Goal: Use online tool/utility: Use online tool/utility

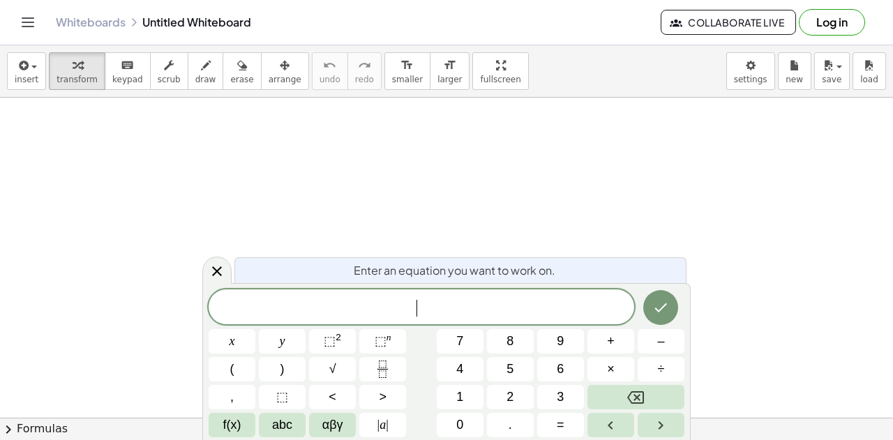
drag, startPoint x: 408, startPoint y: 311, endPoint x: 369, endPoint y: 309, distance: 39.8
click at [369, 309] on span "​" at bounding box center [422, 309] width 426 height 20
click at [670, 306] on button "Done" at bounding box center [661, 307] width 35 height 35
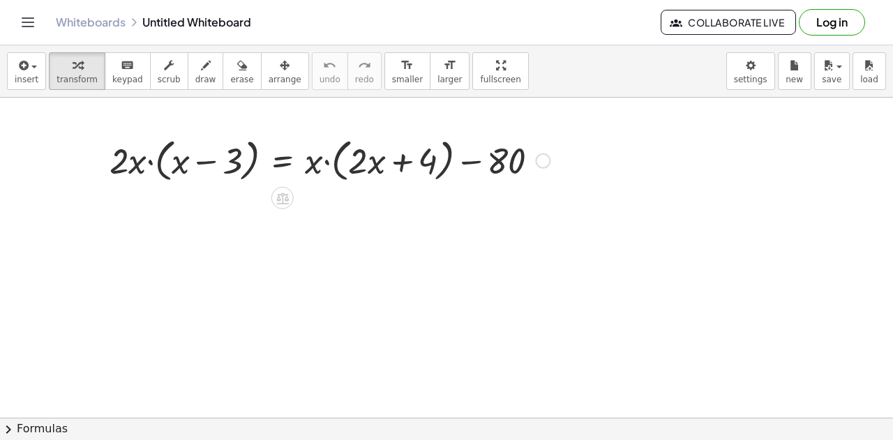
click at [149, 161] on div at bounding box center [330, 159] width 454 height 53
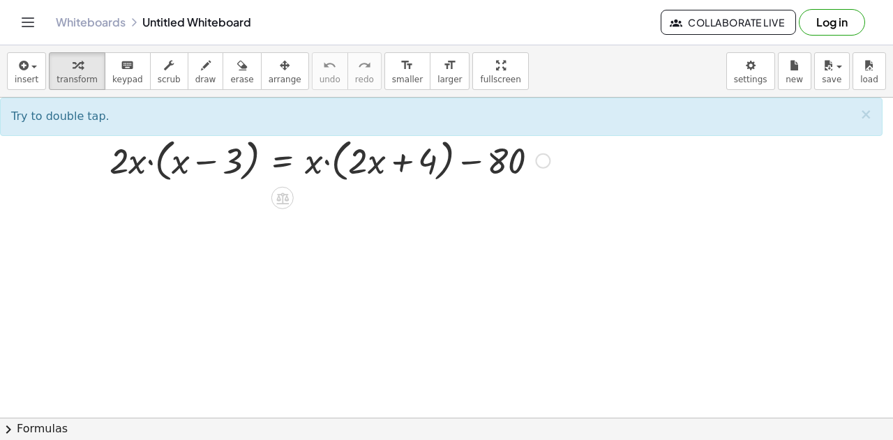
click at [149, 165] on div at bounding box center [330, 159] width 454 height 53
click at [151, 163] on div at bounding box center [330, 159] width 454 height 53
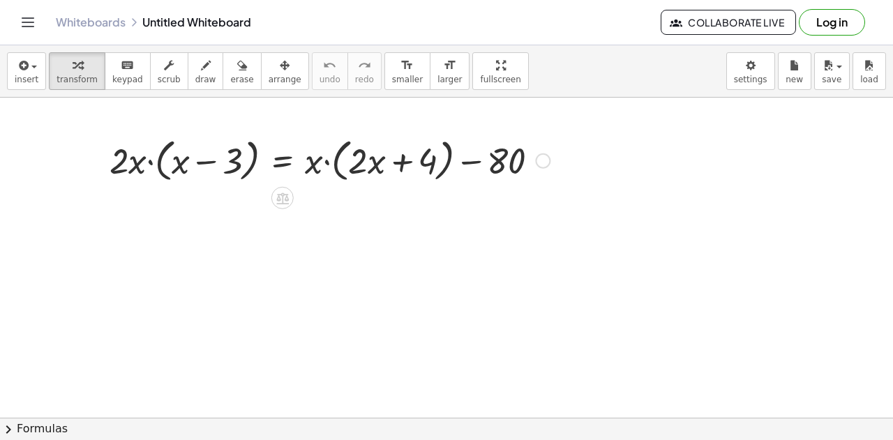
click at [151, 163] on div at bounding box center [330, 159] width 454 height 53
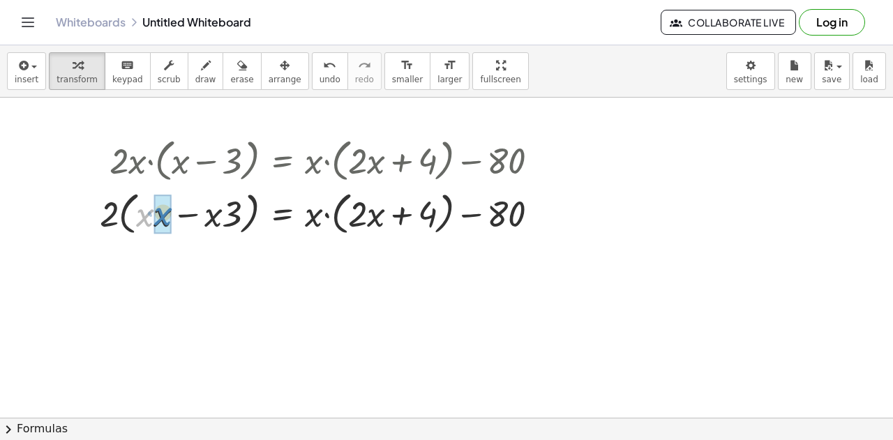
drag, startPoint x: 144, startPoint y: 216, endPoint x: 162, endPoint y: 215, distance: 18.2
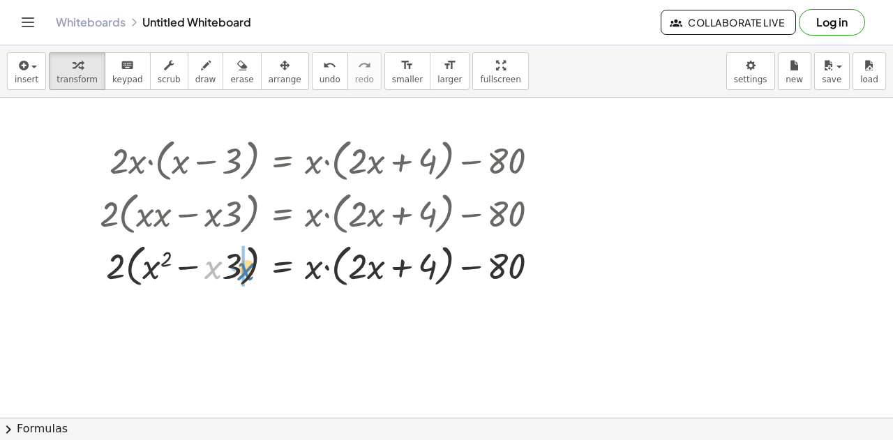
drag, startPoint x: 228, startPoint y: 267, endPoint x: 249, endPoint y: 270, distance: 21.9
click at [249, 270] on div at bounding box center [325, 265] width 464 height 53
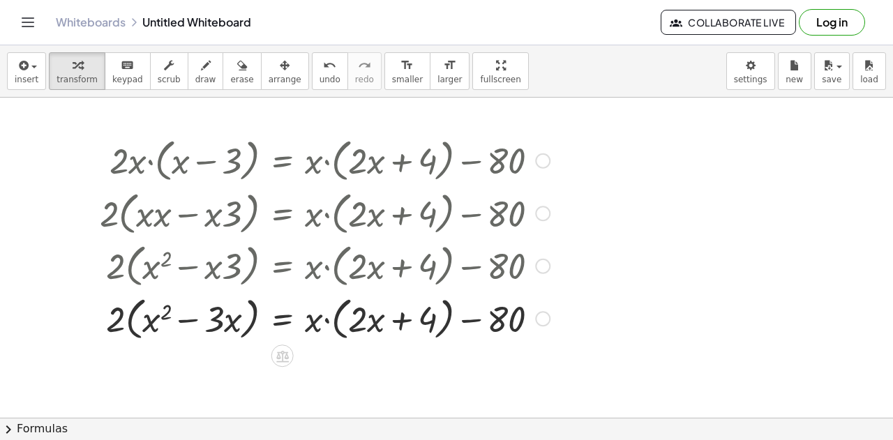
scroll to position [70, 0]
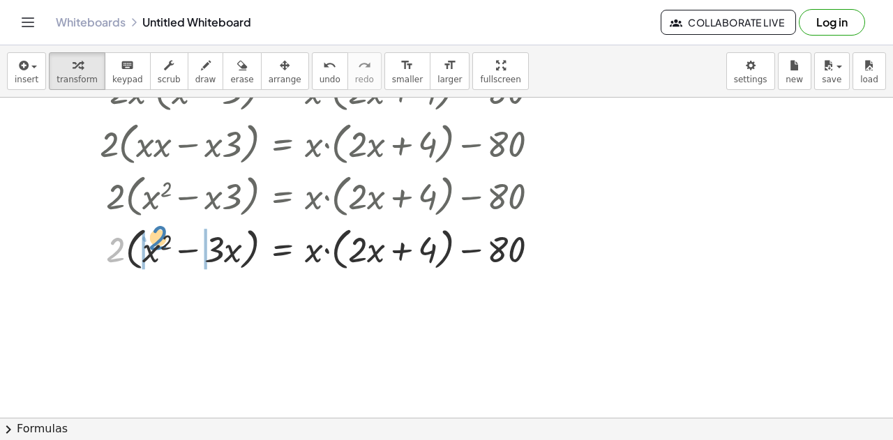
drag, startPoint x: 113, startPoint y: 250, endPoint x: 156, endPoint y: 238, distance: 44.2
click at [156, 238] on div at bounding box center [325, 247] width 464 height 53
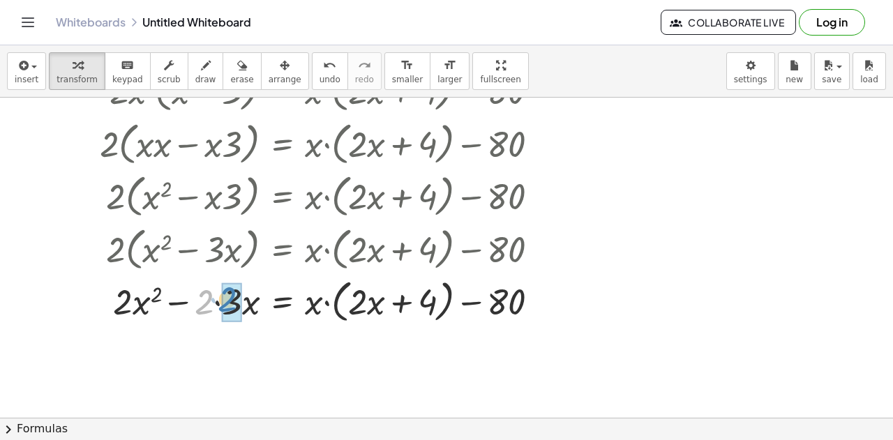
drag, startPoint x: 206, startPoint y: 304, endPoint x: 229, endPoint y: 304, distance: 23.0
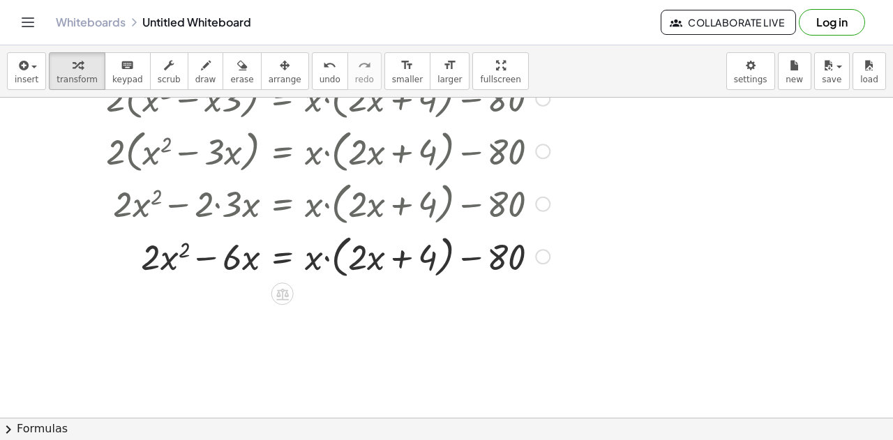
scroll to position [209, 0]
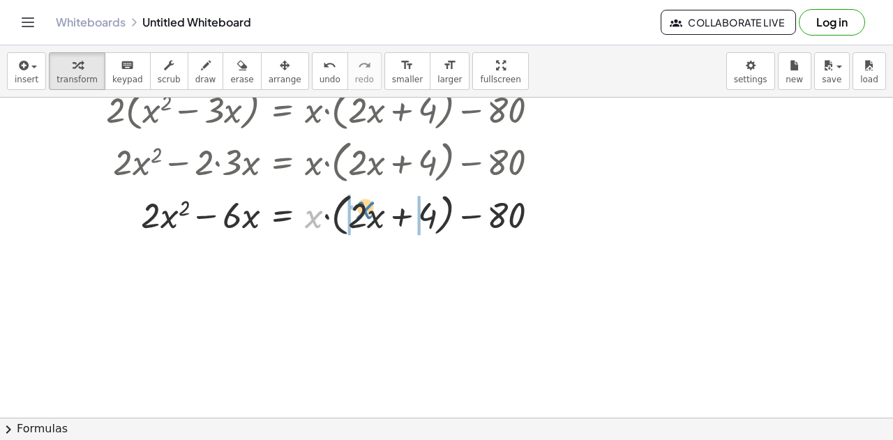
drag, startPoint x: 312, startPoint y: 220, endPoint x: 364, endPoint y: 211, distance: 52.3
click at [364, 211] on div at bounding box center [325, 213] width 464 height 53
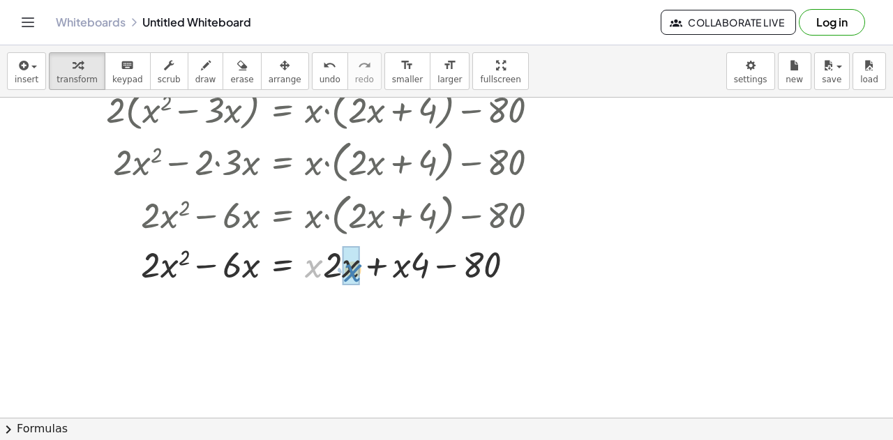
drag, startPoint x: 313, startPoint y: 269, endPoint x: 352, endPoint y: 273, distance: 39.3
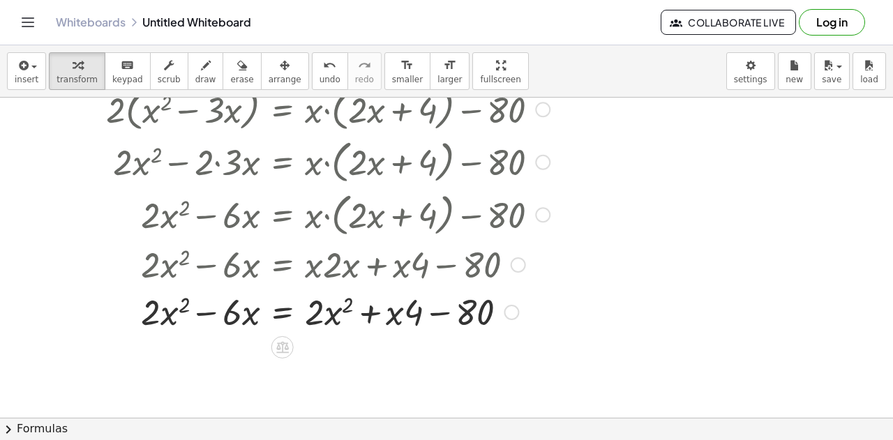
scroll to position [279, 0]
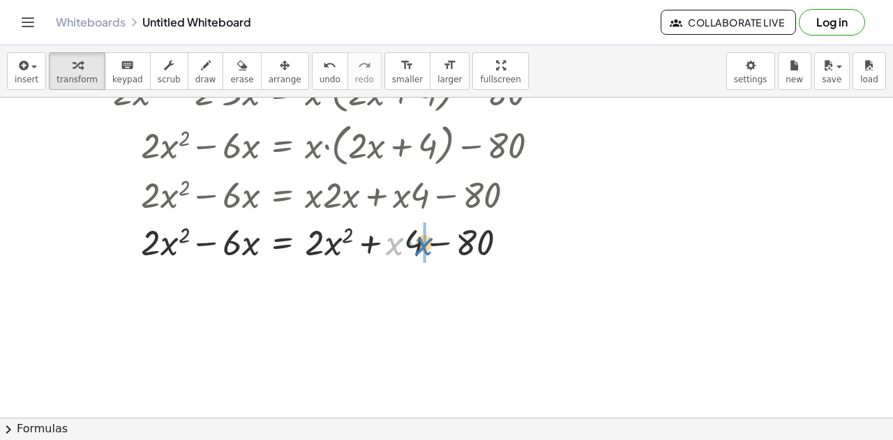
drag, startPoint x: 396, startPoint y: 242, endPoint x: 425, endPoint y: 243, distance: 28.7
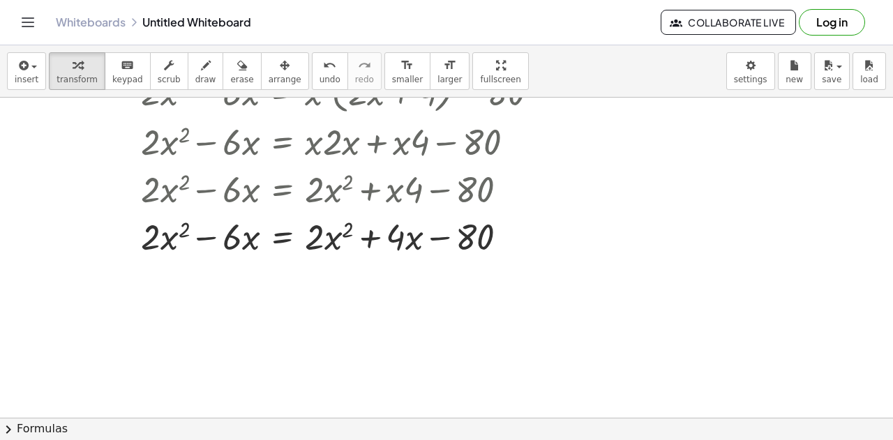
scroll to position [349, 0]
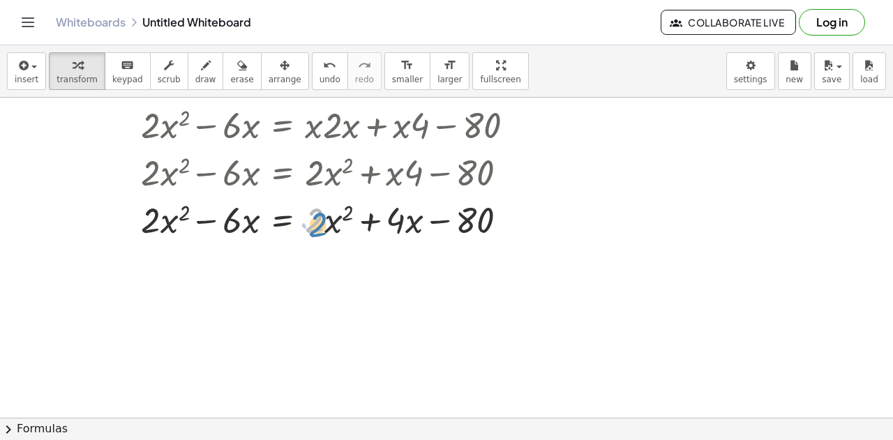
drag, startPoint x: 319, startPoint y: 223, endPoint x: 322, endPoint y: 216, distance: 7.2
click at [322, 217] on div at bounding box center [325, 218] width 464 height 47
click at [301, 214] on div at bounding box center [325, 218] width 464 height 47
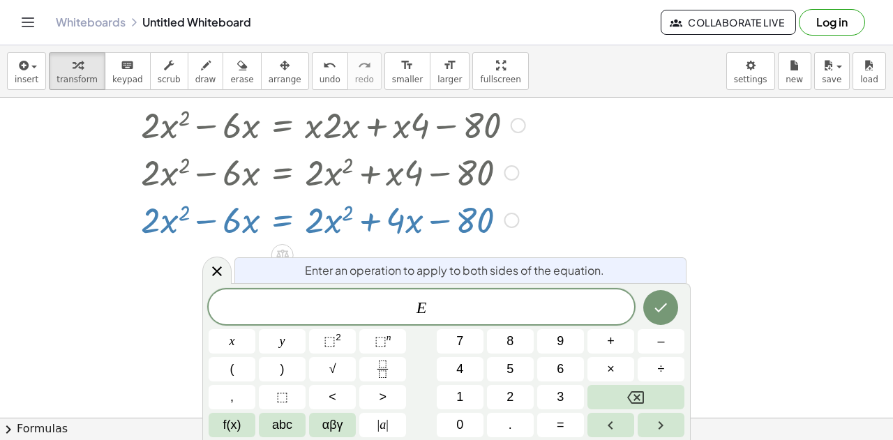
click at [306, 219] on div at bounding box center [325, 218] width 464 height 47
click at [223, 260] on div at bounding box center [216, 270] width 29 height 27
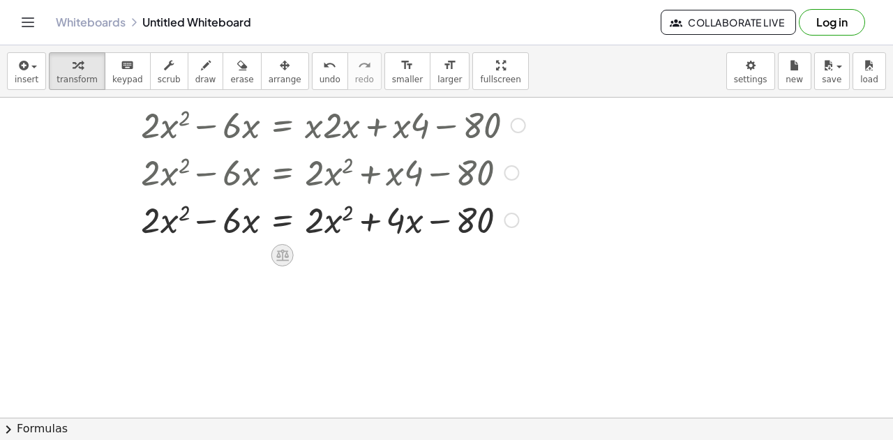
click at [278, 260] on icon at bounding box center [282, 256] width 13 height 12
click at [228, 255] on span "+" at bounding box center [227, 256] width 8 height 20
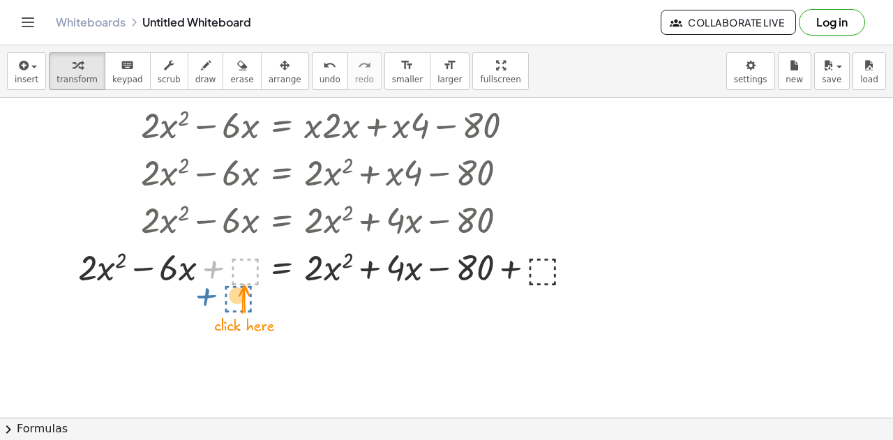
drag, startPoint x: 208, startPoint y: 269, endPoint x: 202, endPoint y: 290, distance: 21.7
click at [202, 292] on div "· 2 · x · ( + x − 3 ) = + · x · ( + · 2 · x + 4 ) − 80 · 2 · ( + · x · x − · x …" at bounding box center [446, 116] width 893 height 734
click at [578, 267] on div at bounding box center [573, 267] width 15 height 15
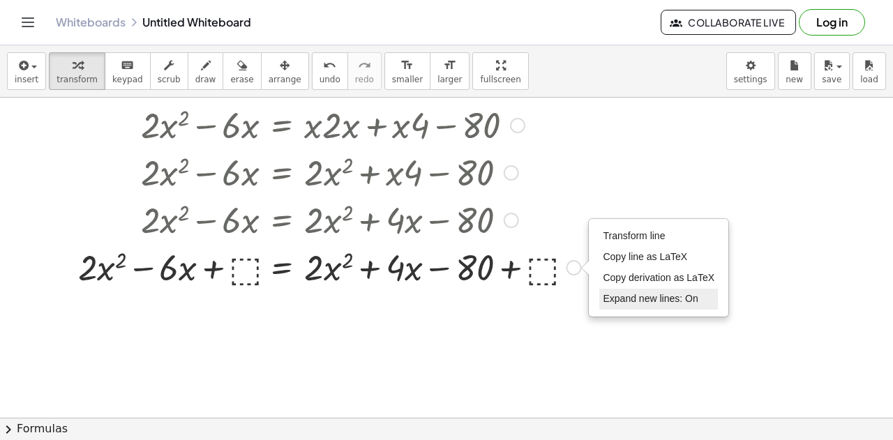
click at [631, 302] on span "Expand new lines: On" at bounding box center [650, 298] width 95 height 11
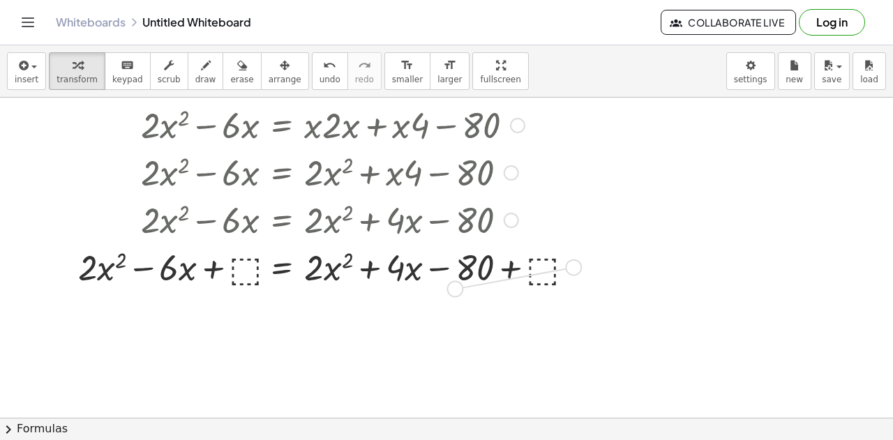
drag, startPoint x: 577, startPoint y: 265, endPoint x: 452, endPoint y: 281, distance: 126.0
click at [282, 268] on div "− = + · 2 + 4 − 80 + x · x 2 · 2 · · 6 · x · x · 2 + ⬚ + ⬚ Transform line Copy …" at bounding box center [282, 268] width 0 height 0
click at [510, 223] on div at bounding box center [511, 220] width 15 height 15
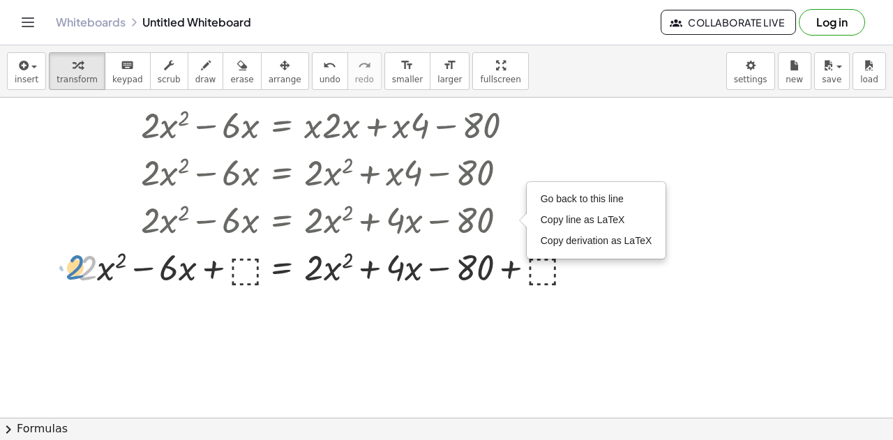
drag, startPoint x: 87, startPoint y: 271, endPoint x: 73, endPoint y: 270, distance: 13.3
click at [73, 270] on div "· 2 · x · ( + x − 3 ) = + · x · ( + · 2 · x + 4 ) − 80 · 2 · ( + · x · x − · x …" at bounding box center [324, 37] width 534 height 513
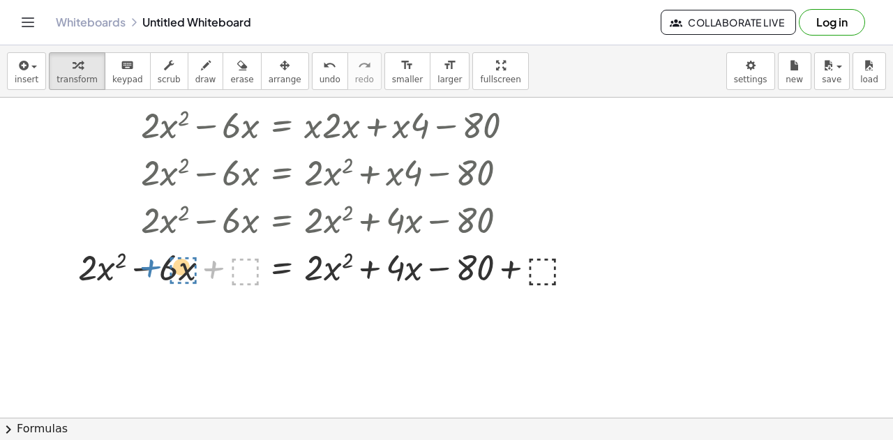
drag, startPoint x: 241, startPoint y: 266, endPoint x: 177, endPoint y: 266, distance: 63.5
click at [178, 265] on div at bounding box center [329, 266] width 517 height 47
click at [243, 269] on div at bounding box center [329, 266] width 517 height 47
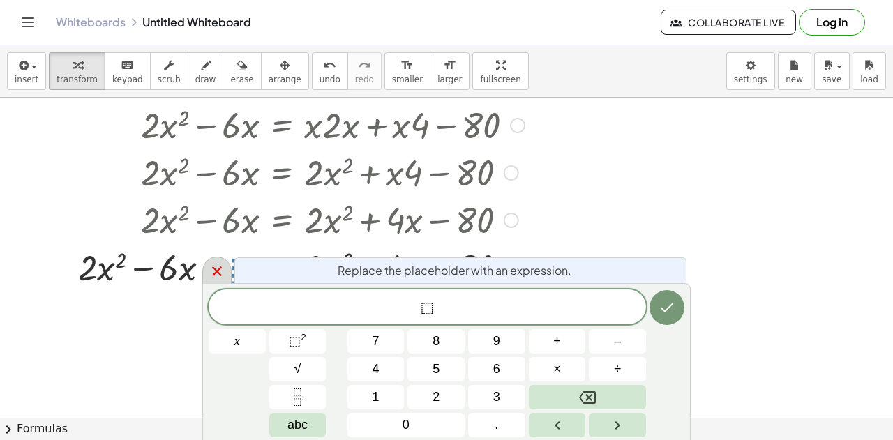
click at [222, 278] on icon at bounding box center [217, 271] width 17 height 17
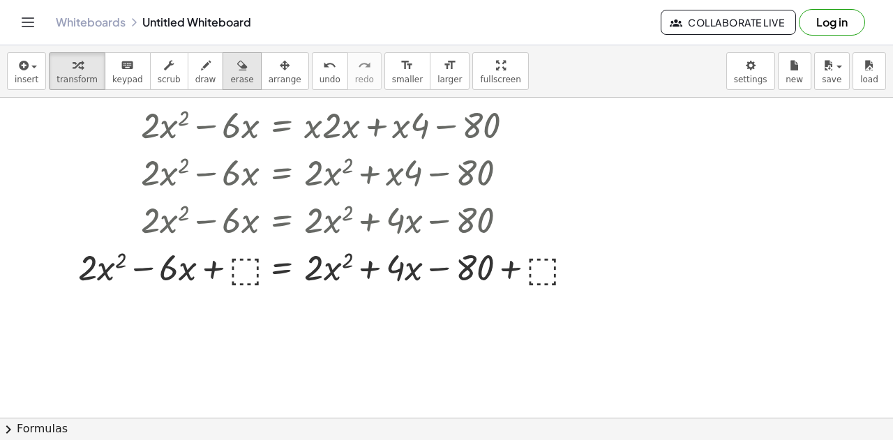
click at [230, 76] on span "erase" at bounding box center [241, 80] width 23 height 10
click at [94, 265] on div at bounding box center [446, 116] width 893 height 734
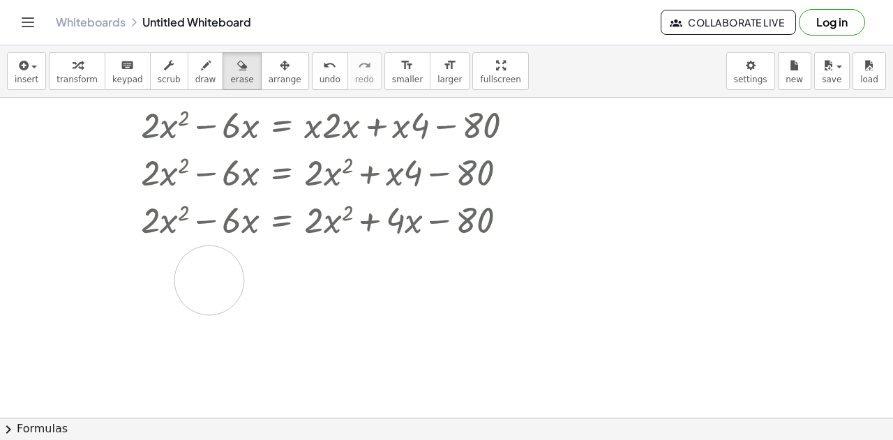
drag, startPoint x: 109, startPoint y: 270, endPoint x: 208, endPoint y: 281, distance: 99.7
click at [208, 281] on div at bounding box center [446, 116] width 893 height 734
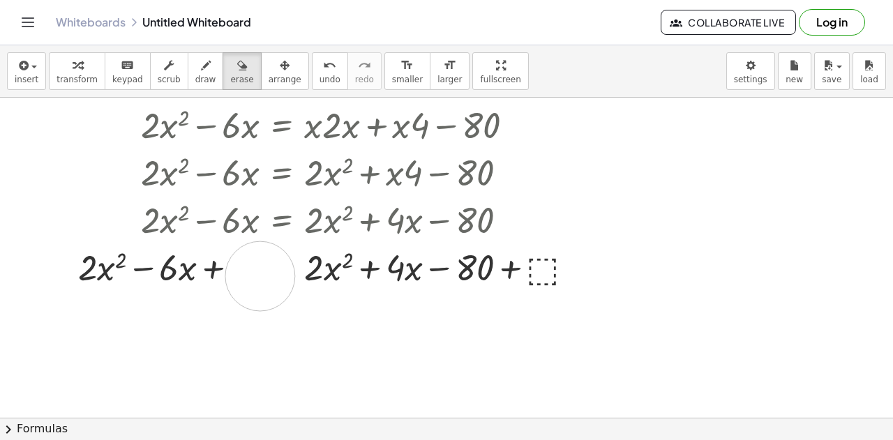
click at [260, 277] on div at bounding box center [446, 116] width 893 height 734
drag, startPoint x: 235, startPoint y: 265, endPoint x: 247, endPoint y: 267, distance: 12.9
click at [261, 278] on div at bounding box center [446, 116] width 893 height 734
drag, startPoint x: 269, startPoint y: 267, endPoint x: 360, endPoint y: 249, distance: 92.5
click at [360, 249] on div at bounding box center [446, 116] width 893 height 734
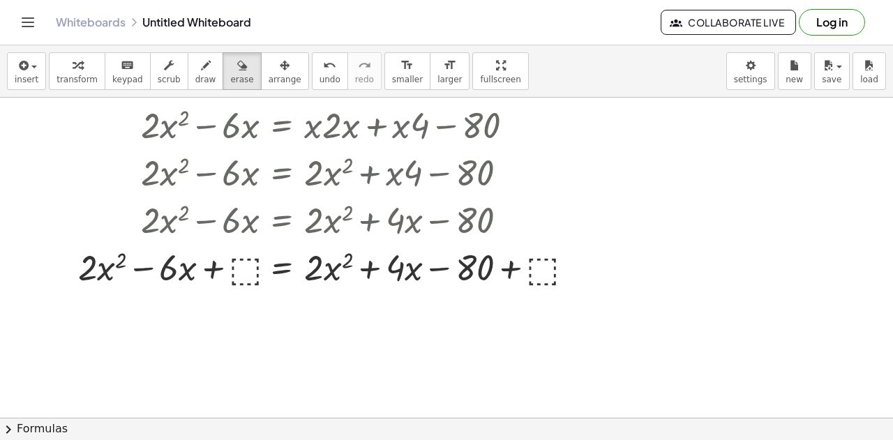
click at [473, 224] on div at bounding box center [446, 116] width 893 height 734
click at [73, 70] on icon "button" at bounding box center [78, 65] width 10 height 17
click at [101, 274] on div at bounding box center [329, 266] width 517 height 47
click at [463, 216] on div at bounding box center [329, 218] width 517 height 47
click at [539, 260] on div at bounding box center [329, 266] width 517 height 47
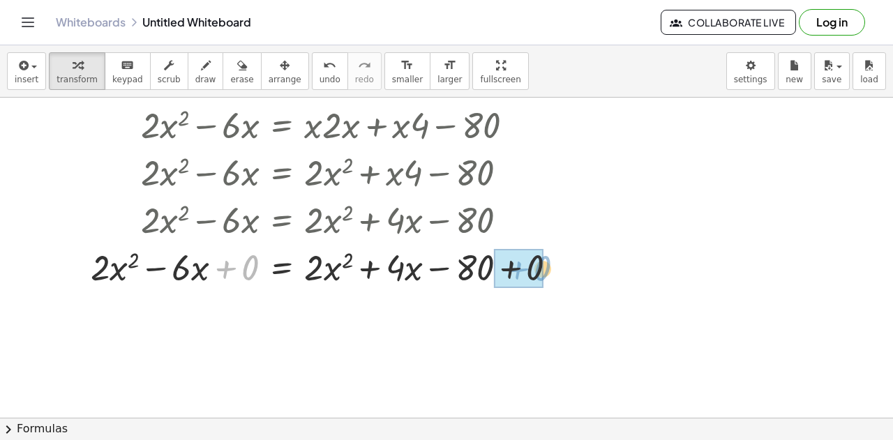
drag, startPoint x: 254, startPoint y: 269, endPoint x: 540, endPoint y: 274, distance: 286.2
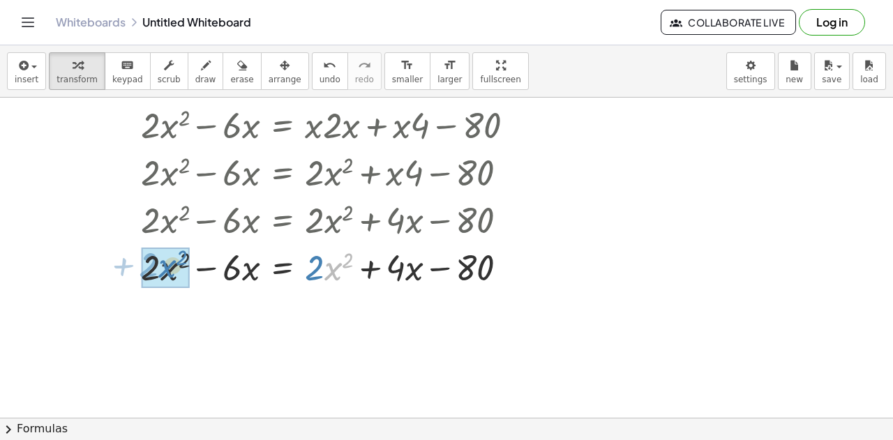
drag, startPoint x: 331, startPoint y: 277, endPoint x: 165, endPoint y: 274, distance: 166.2
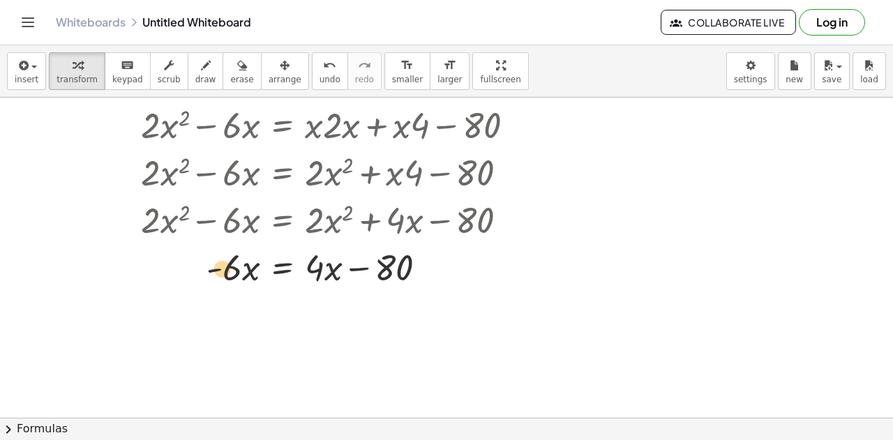
drag, startPoint x: 233, startPoint y: 270, endPoint x: 222, endPoint y: 271, distance: 11.2
click at [222, 271] on div at bounding box center [325, 266] width 464 height 47
drag, startPoint x: 214, startPoint y: 271, endPoint x: 194, endPoint y: 268, distance: 20.4
click at [193, 269] on div at bounding box center [325, 266] width 464 height 47
click at [242, 267] on div at bounding box center [325, 266] width 464 height 47
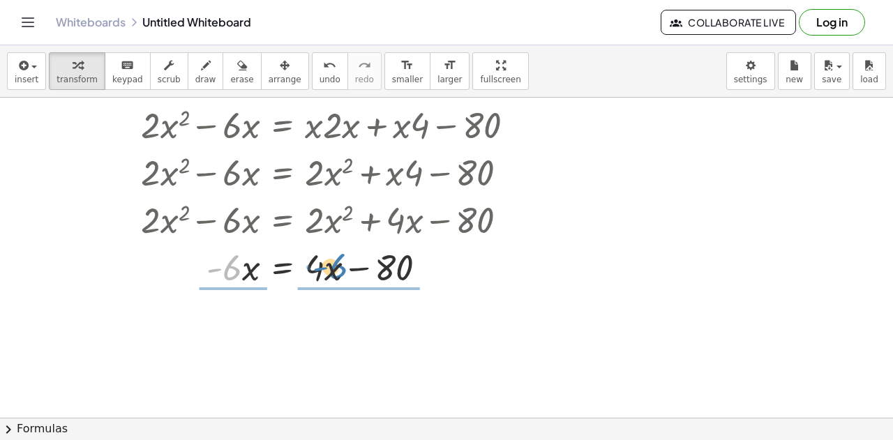
drag, startPoint x: 237, startPoint y: 266, endPoint x: 332, endPoint y: 266, distance: 95.6
click at [332, 266] on div at bounding box center [325, 266] width 464 height 47
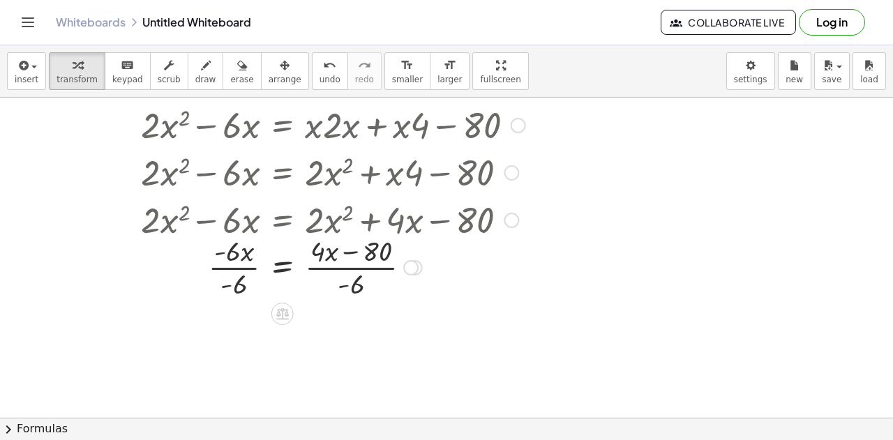
click at [246, 269] on div at bounding box center [325, 267] width 464 height 70
click at [348, 267] on div at bounding box center [325, 267] width 464 height 70
click at [339, 272] on div at bounding box center [325, 267] width 464 height 70
drag, startPoint x: 329, startPoint y: 256, endPoint x: 310, endPoint y: 254, distance: 19.7
click at [309, 255] on div at bounding box center [325, 267] width 464 height 70
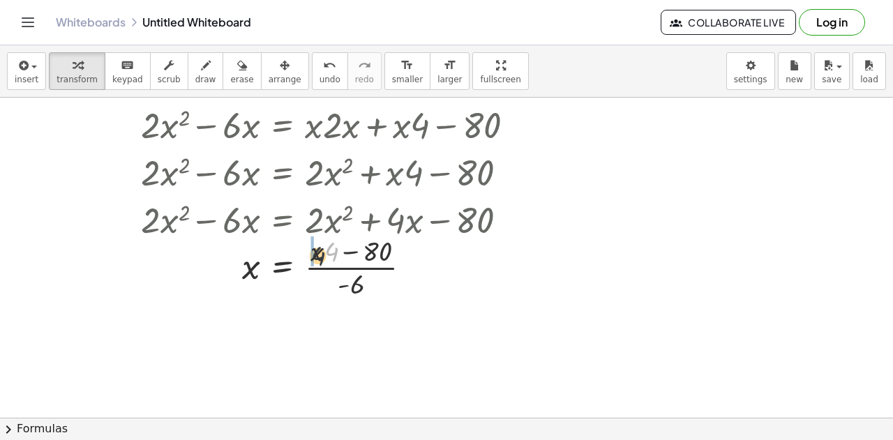
drag, startPoint x: 334, startPoint y: 254, endPoint x: 320, endPoint y: 256, distance: 13.4
click at [320, 258] on div at bounding box center [325, 267] width 464 height 70
drag, startPoint x: 304, startPoint y: 255, endPoint x: 241, endPoint y: 258, distance: 63.6
click at [241, 258] on div at bounding box center [325, 267] width 464 height 70
drag, startPoint x: 334, startPoint y: 255, endPoint x: 253, endPoint y: 273, distance: 82.3
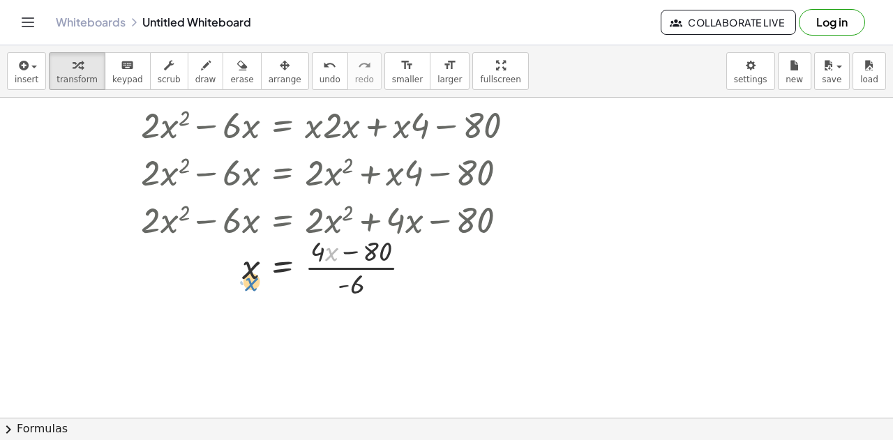
click at [253, 276] on div at bounding box center [325, 267] width 464 height 70
drag, startPoint x: 376, startPoint y: 255, endPoint x: 253, endPoint y: 275, distance: 125.2
click at [253, 275] on div at bounding box center [325, 267] width 464 height 70
